Goal: Task Accomplishment & Management: Manage account settings

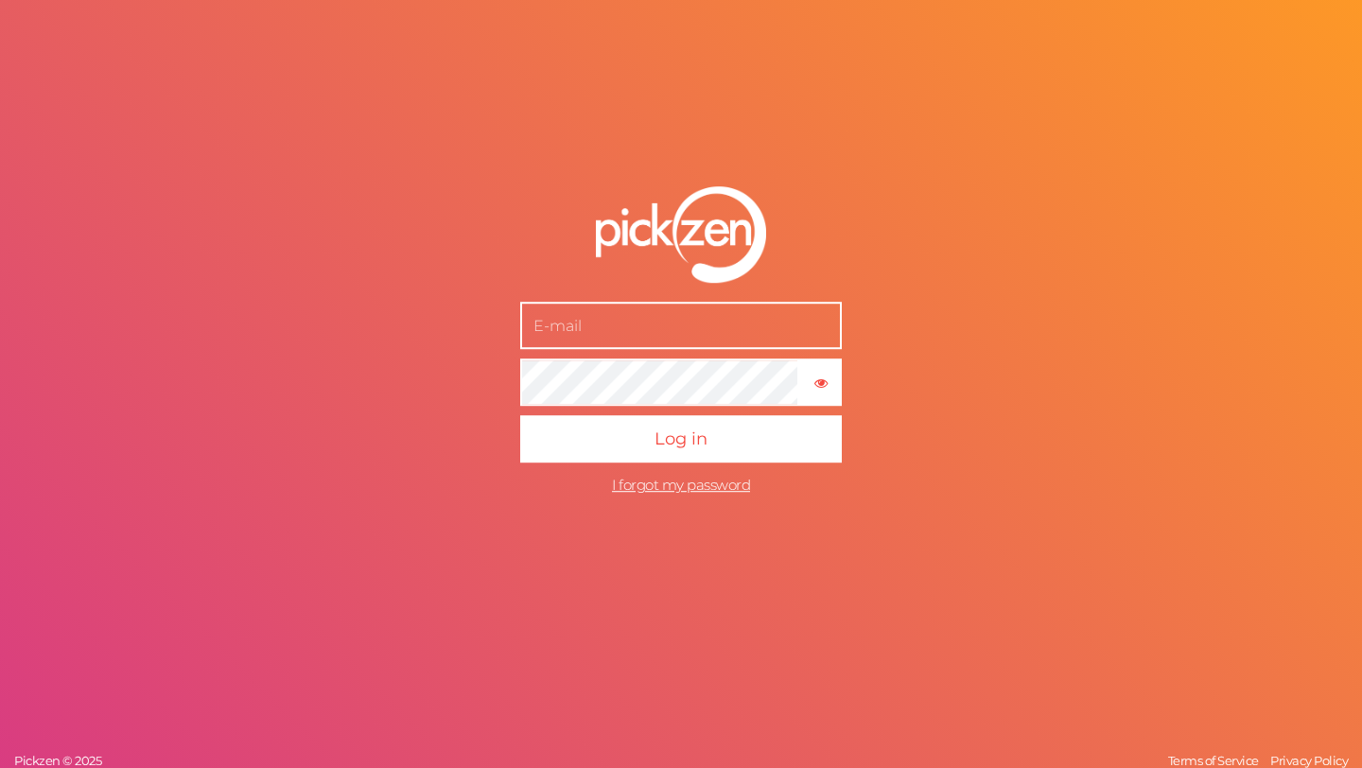
click at [679, 335] on input "text" at bounding box center [681, 325] width 322 height 47
paste input "[EMAIL_ADDRESS][DOMAIN_NAME]"
click at [520, 415] on button "Log in" at bounding box center [681, 438] width 322 height 47
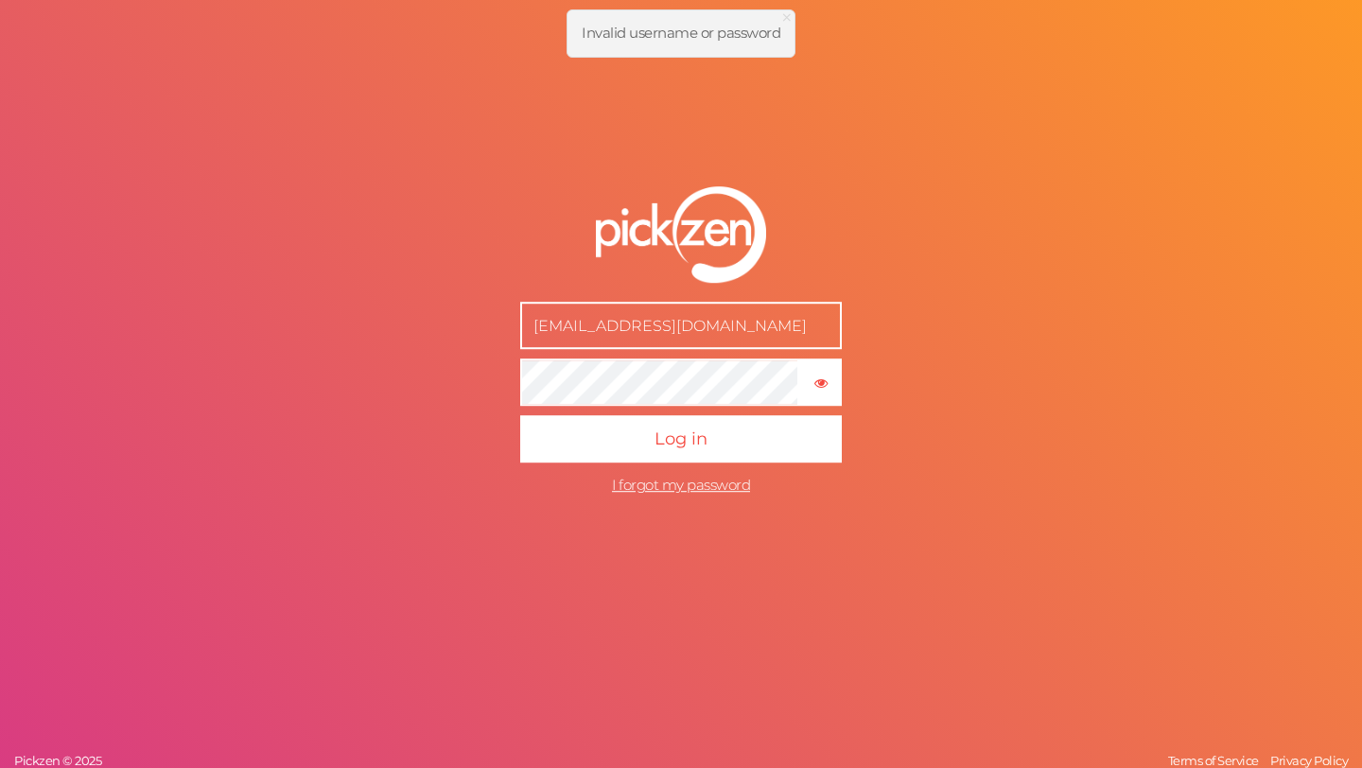
drag, startPoint x: 625, startPoint y: 326, endPoint x: 583, endPoint y: 326, distance: 41.6
click at [583, 326] on input "[EMAIL_ADDRESS][DOMAIN_NAME]" at bounding box center [681, 325] width 322 height 47
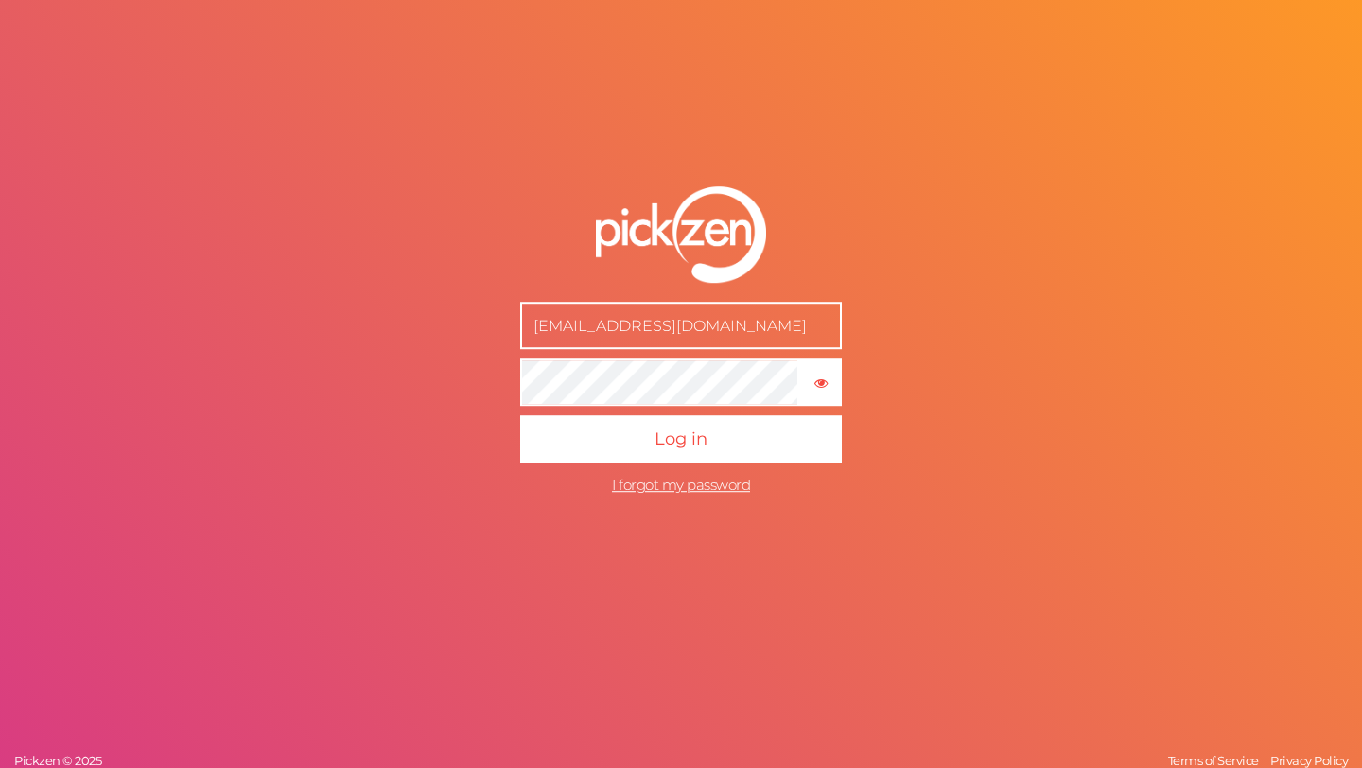
type input "[EMAIL_ADDRESS][DOMAIN_NAME]"
click at [520, 415] on button "Log in" at bounding box center [681, 438] width 322 height 47
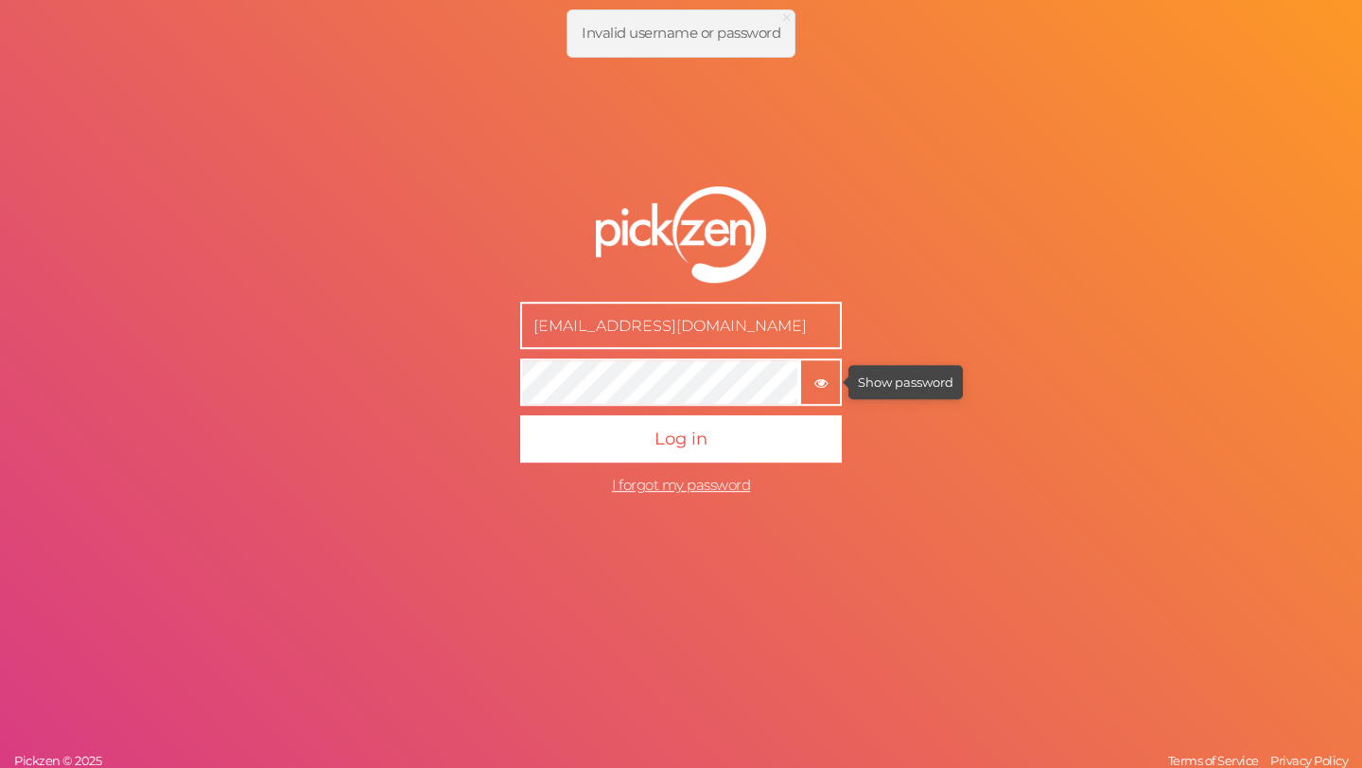
click at [822, 382] on icon "button" at bounding box center [820, 382] width 13 height 13
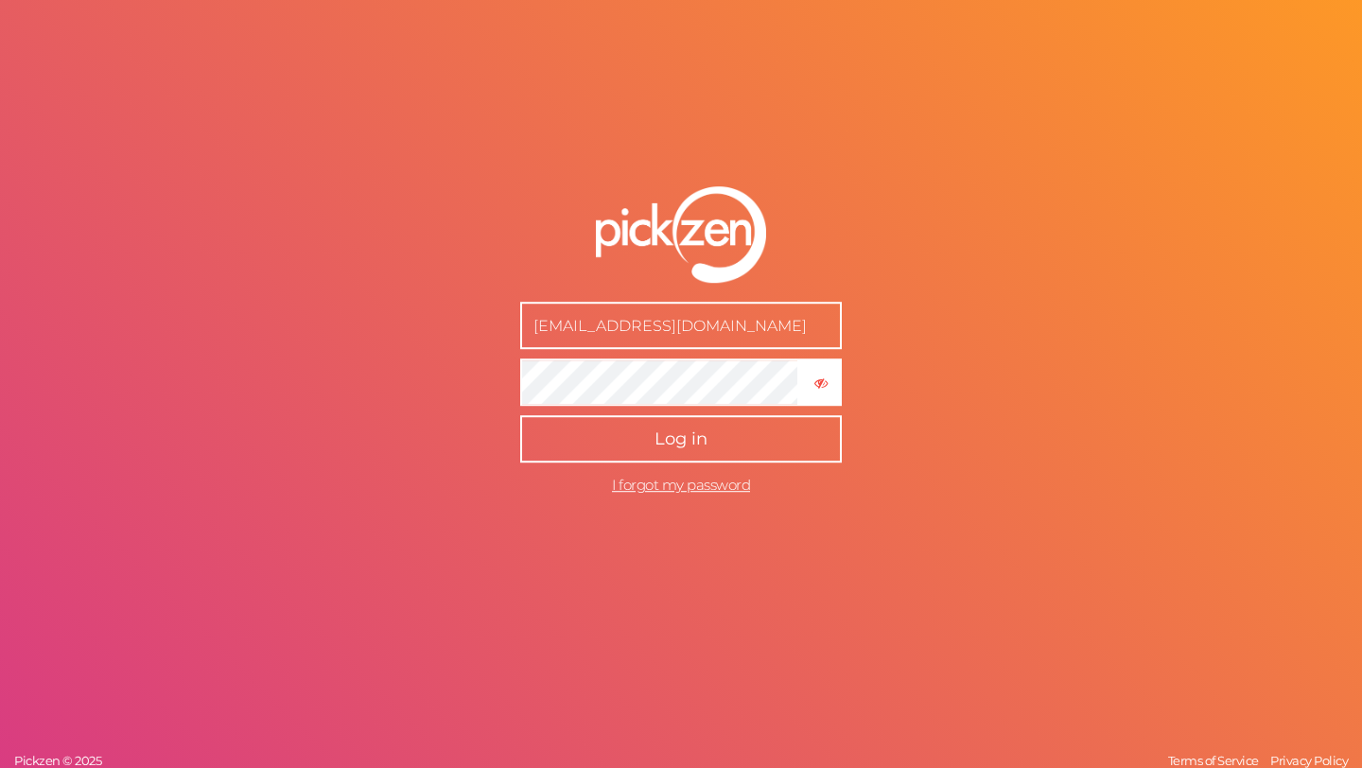
click at [520, 415] on button "Log in" at bounding box center [681, 438] width 322 height 47
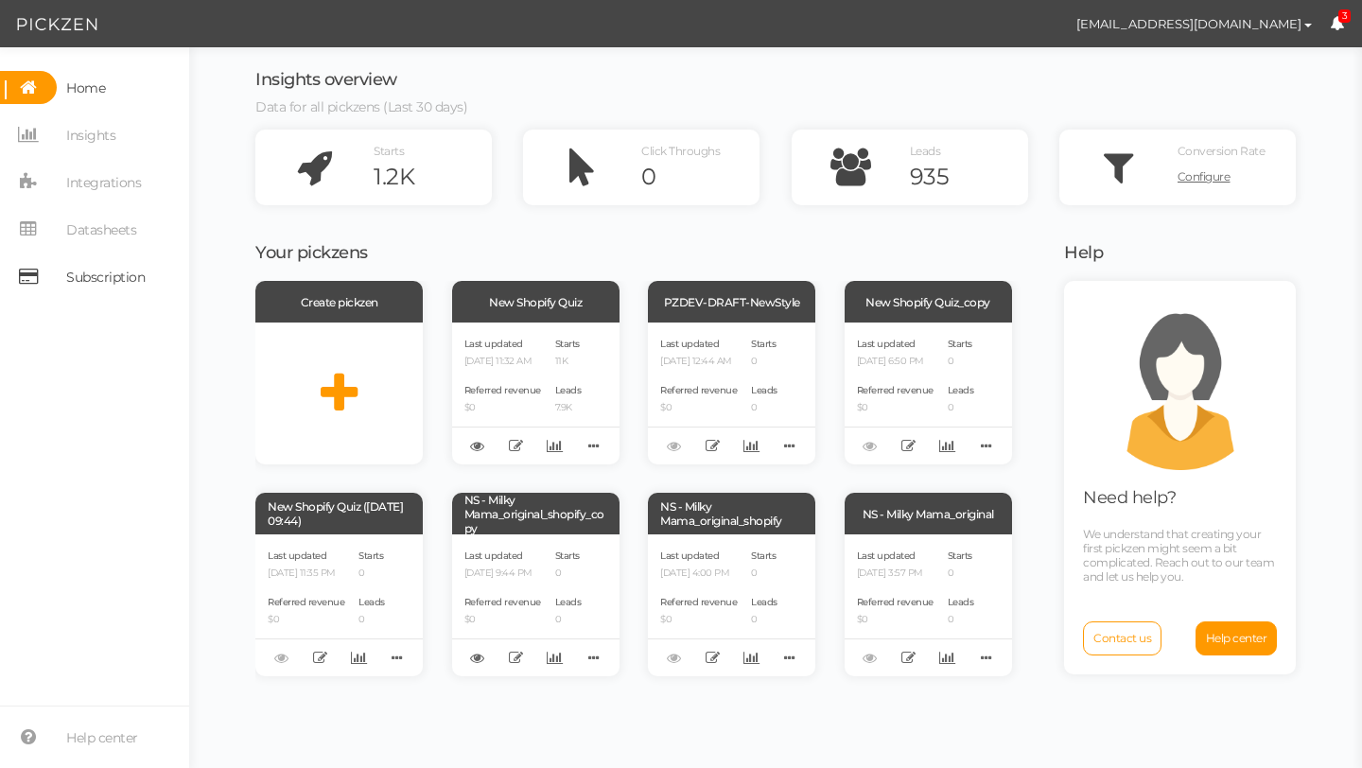
click at [143, 279] on span "Subscription" at bounding box center [105, 277] width 78 height 30
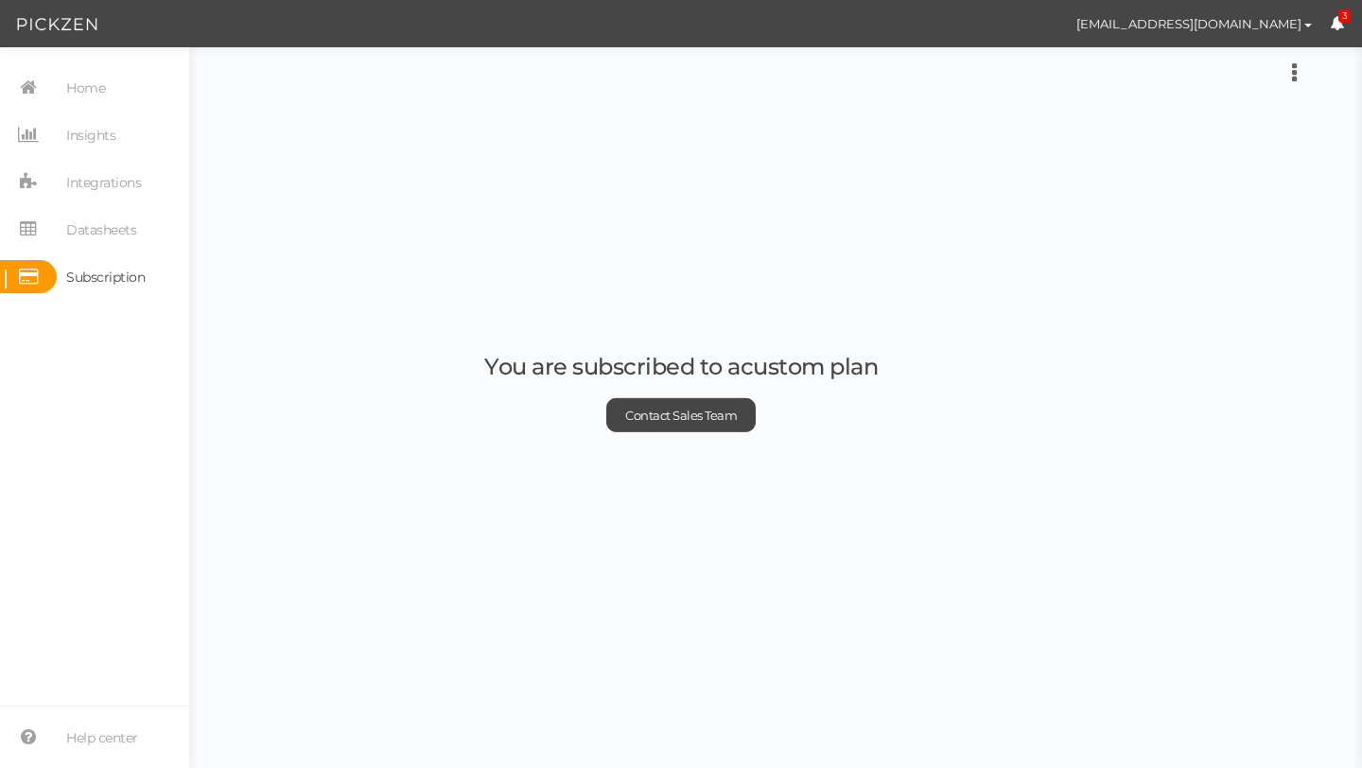
click at [1335, 26] on icon at bounding box center [1337, 23] width 14 height 14
